Goal: Check status: Check status

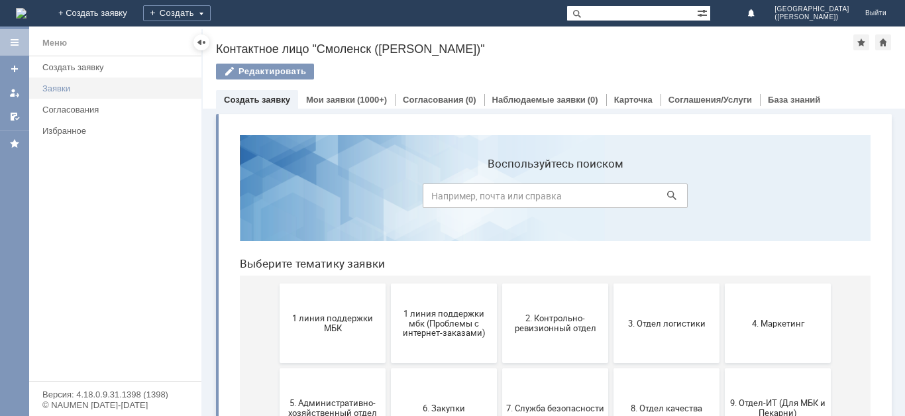
click at [117, 91] on div "Заявки" at bounding box center [117, 88] width 151 height 10
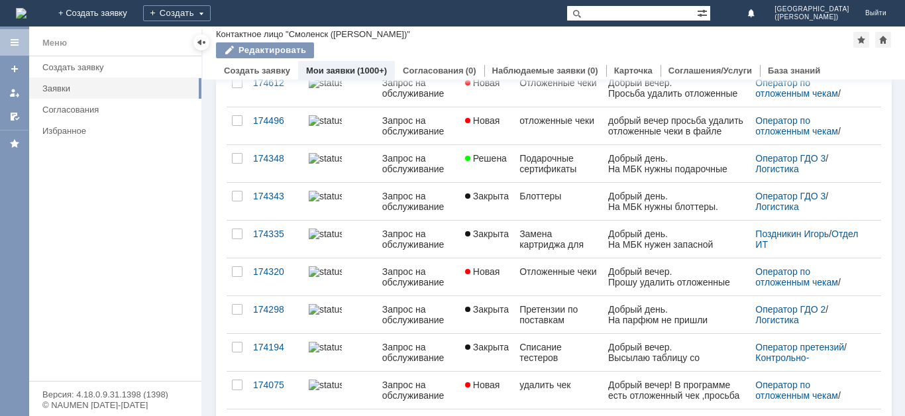
scroll to position [171, 0]
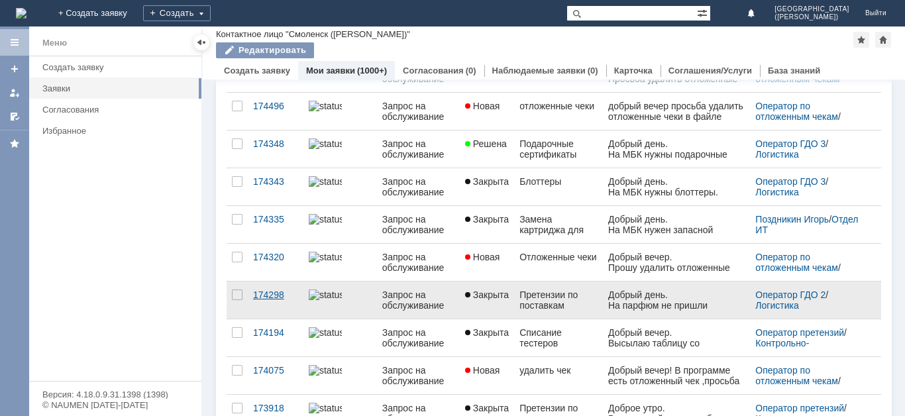
click at [277, 300] on div "174298" at bounding box center [275, 294] width 45 height 11
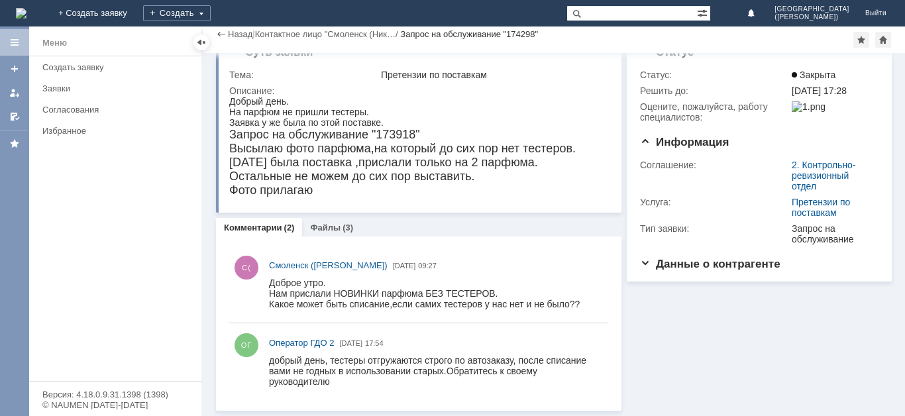
scroll to position [24, 0]
click at [323, 228] on link "Файлы" at bounding box center [325, 228] width 30 height 10
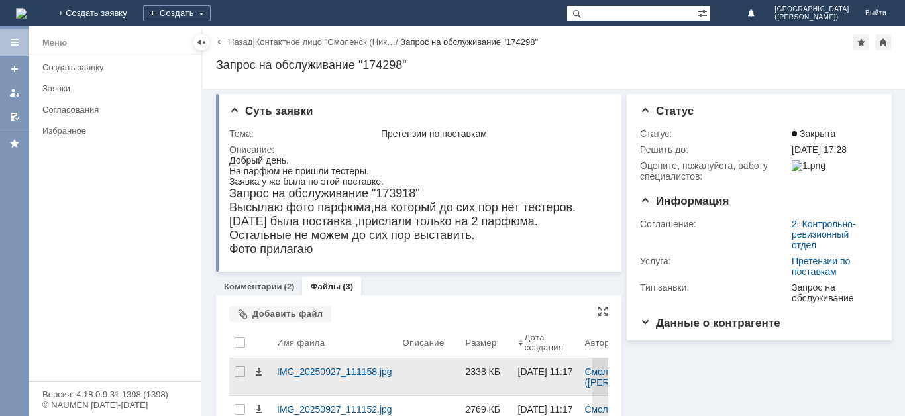
click at [342, 372] on div "IMG_20250927_111158.jpg" at bounding box center [334, 371] width 115 height 11
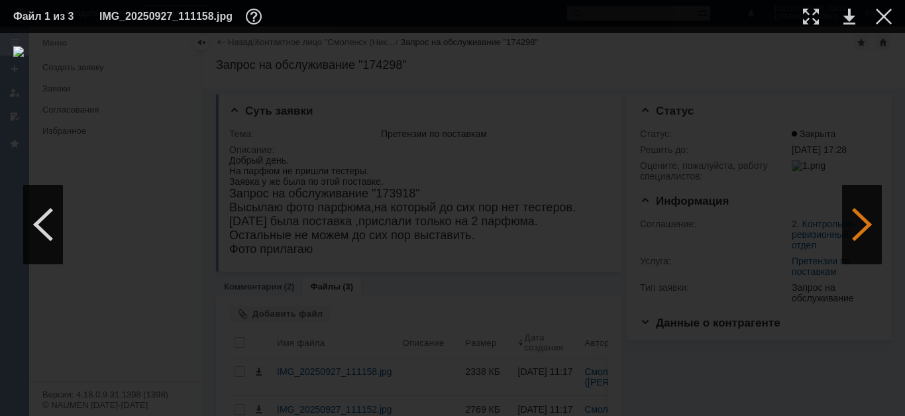
click at [858, 220] on div at bounding box center [862, 224] width 40 height 79
click at [895, 9] on table "Файл 1 из 3 IMG_20250927_111158.jpg" at bounding box center [452, 16] width 905 height 33
click at [886, 13] on div at bounding box center [883, 17] width 16 height 16
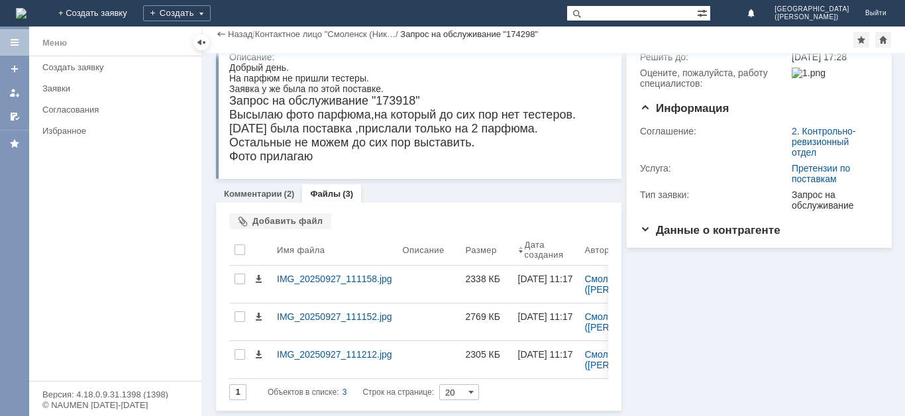
scroll to position [58, 0]
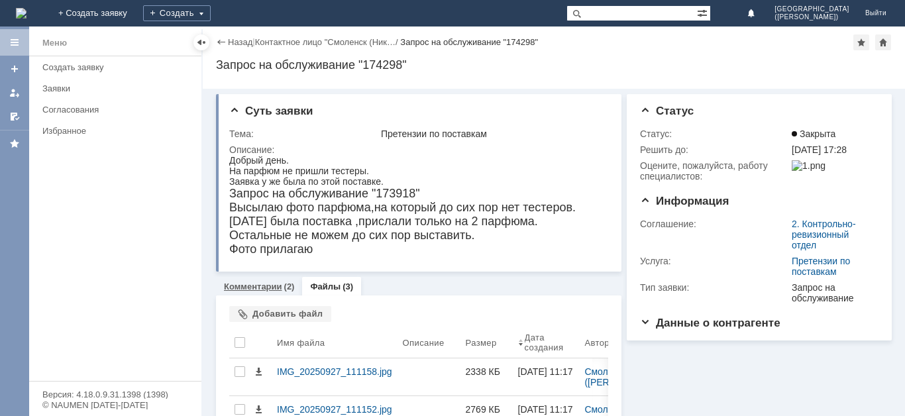
click at [274, 292] on div "Комментарии (2)" at bounding box center [259, 286] width 86 height 19
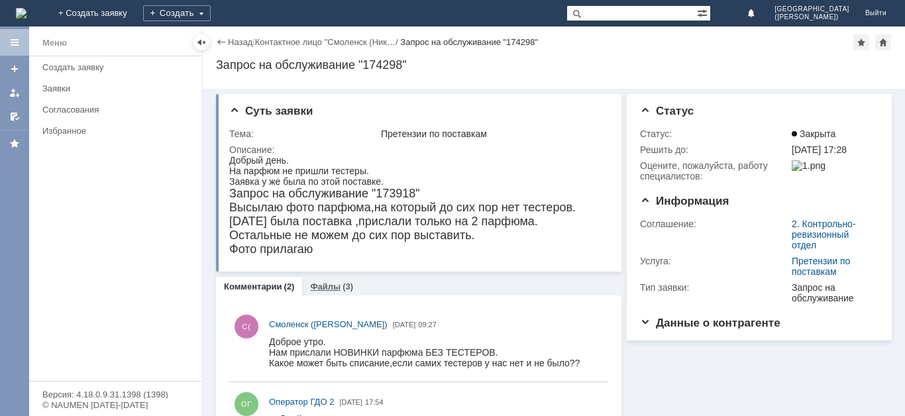
click at [324, 285] on link "Файлы" at bounding box center [325, 286] width 30 height 10
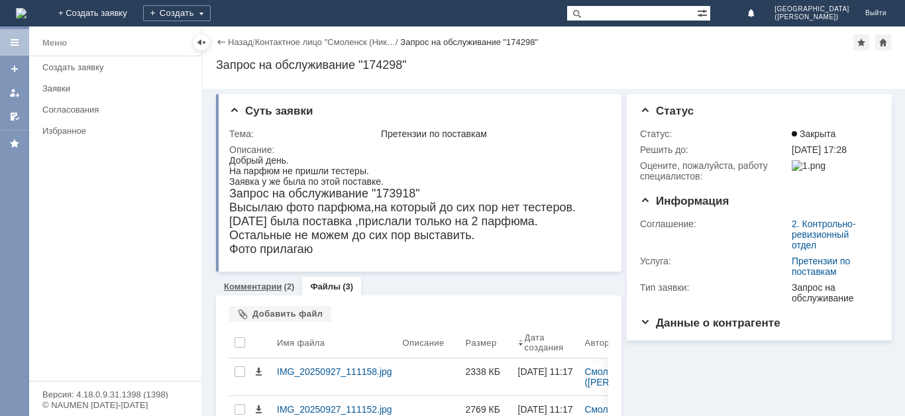
click at [242, 285] on link "Комментарии" at bounding box center [253, 286] width 58 height 10
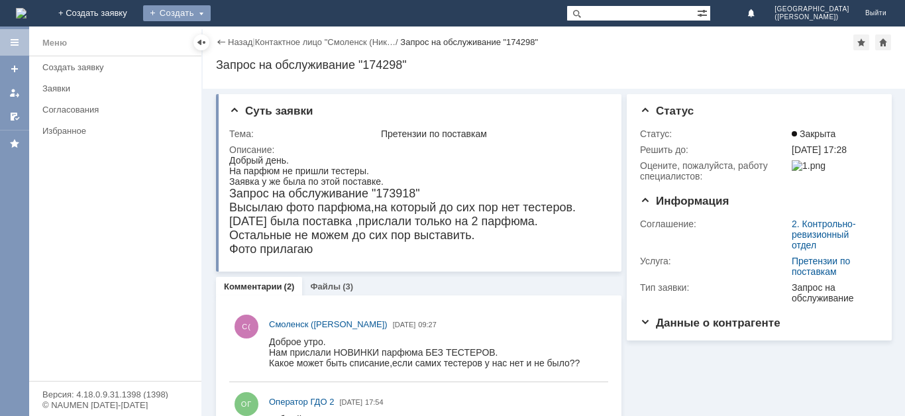
click at [211, 11] on div "Создать" at bounding box center [177, 13] width 68 height 16
click at [185, 242] on div "Меню Создать заявку Заявки Согласования Избранное" at bounding box center [115, 218] width 172 height 324
click at [319, 407] on link "ОГ Оператор ГДО 2" at bounding box center [301, 401] width 65 height 13
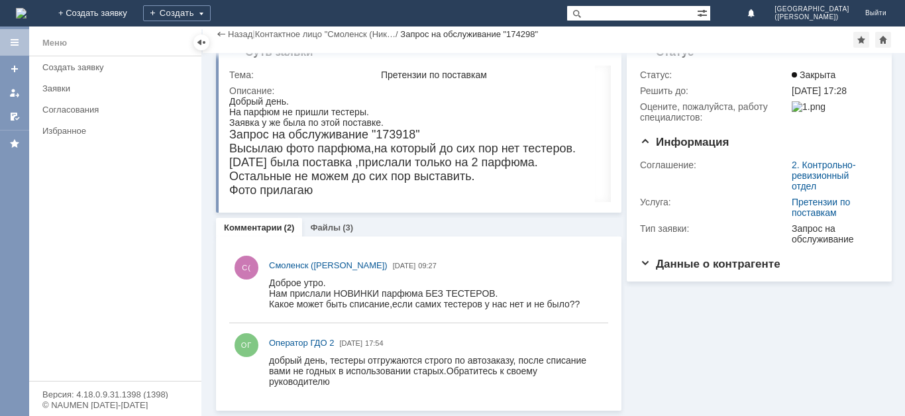
scroll to position [5, 0]
